Goal: Check status: Check status

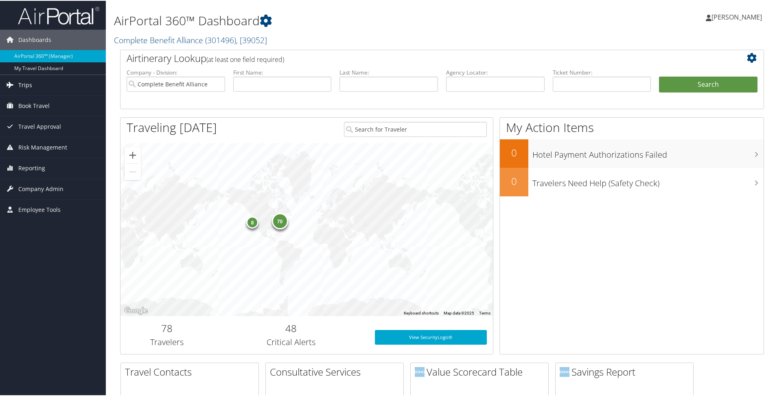
click at [50, 81] on link "Trips" at bounding box center [53, 84] width 106 height 20
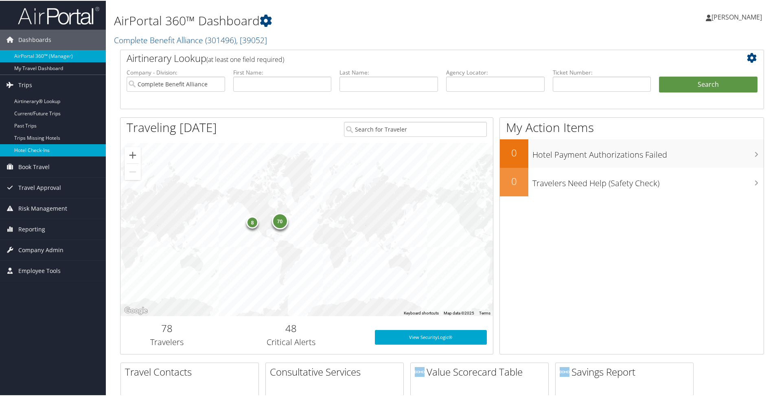
click at [41, 144] on link "Hotel Check-ins" at bounding box center [53, 149] width 106 height 12
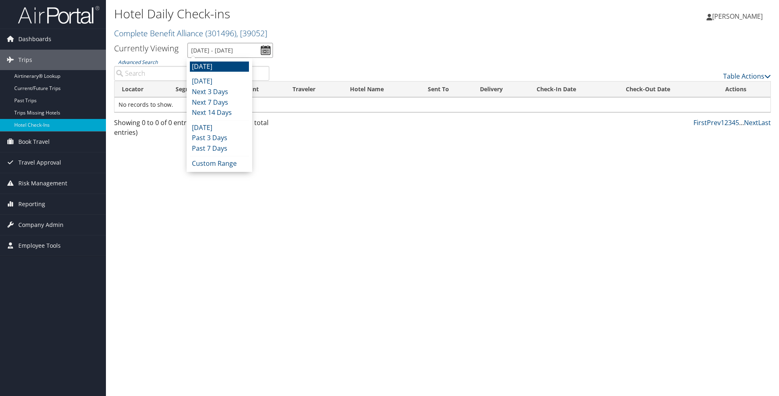
click at [213, 49] on input "10/13/2025 - 10/13/2025" at bounding box center [230, 50] width 86 height 15
click at [206, 83] on li "Today" at bounding box center [219, 81] width 59 height 11
type input "10/12/2025 - 10/12/2025"
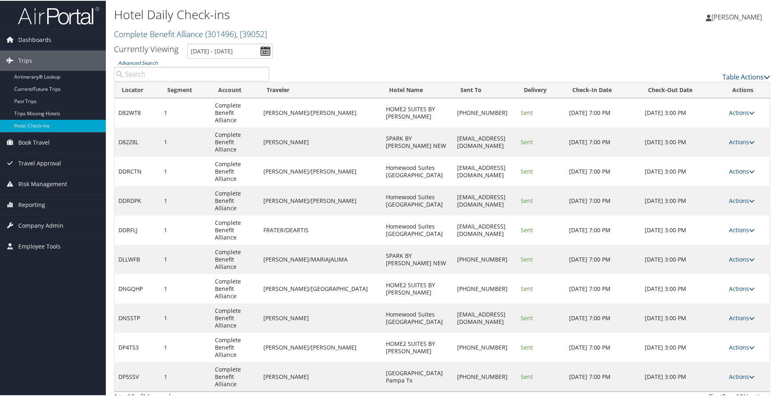
click at [742, 169] on link "Actions" at bounding box center [742, 171] width 26 height 8
click at [723, 195] on link "Logs" at bounding box center [717, 196] width 70 height 14
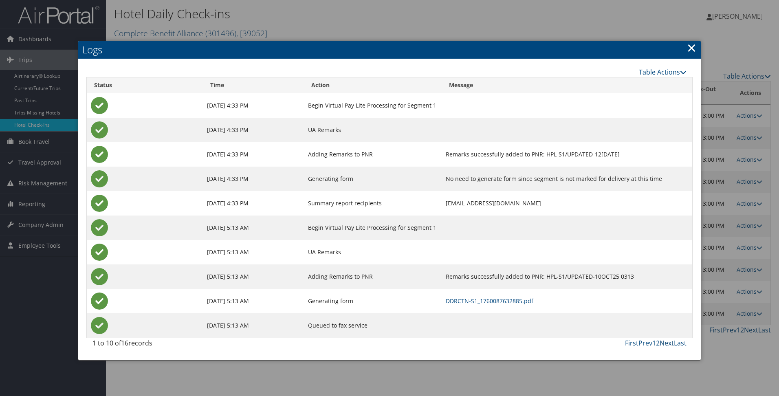
click at [663, 343] on link "Next" at bounding box center [666, 342] width 14 height 9
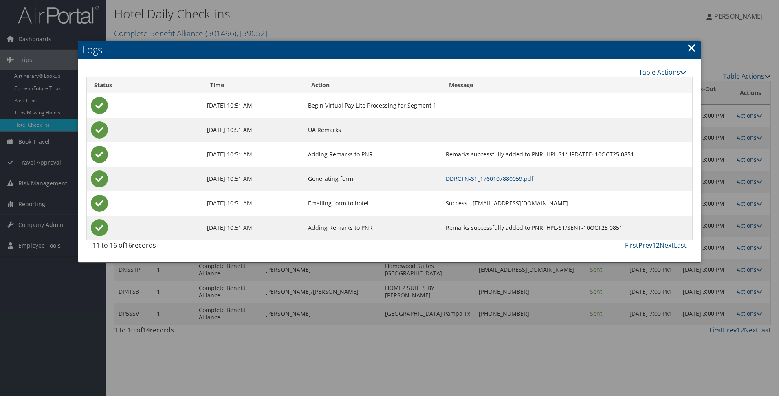
click at [691, 45] on link "×" at bounding box center [691, 48] width 9 height 16
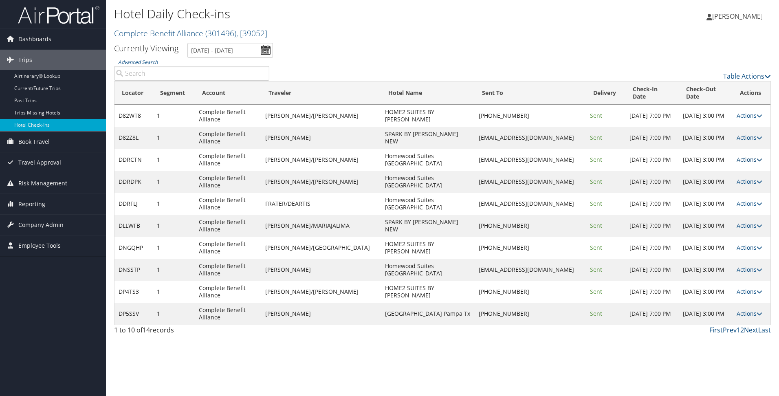
click at [744, 160] on link "Actions" at bounding box center [749, 160] width 26 height 8
click at [735, 184] on link "Logs" at bounding box center [724, 185] width 70 height 14
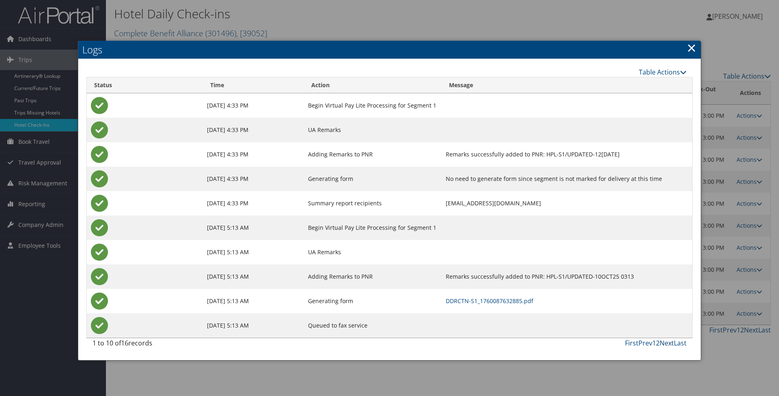
click at [669, 342] on link "Next" at bounding box center [666, 342] width 14 height 9
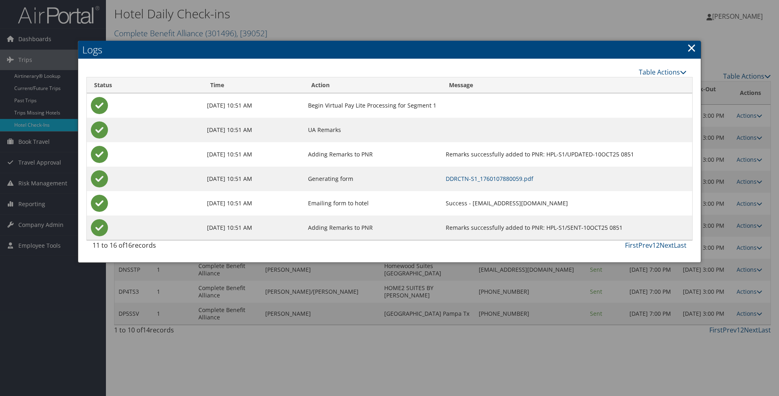
click at [691, 46] on link "×" at bounding box center [691, 48] width 9 height 16
